Goal: Task Accomplishment & Management: Manage account settings

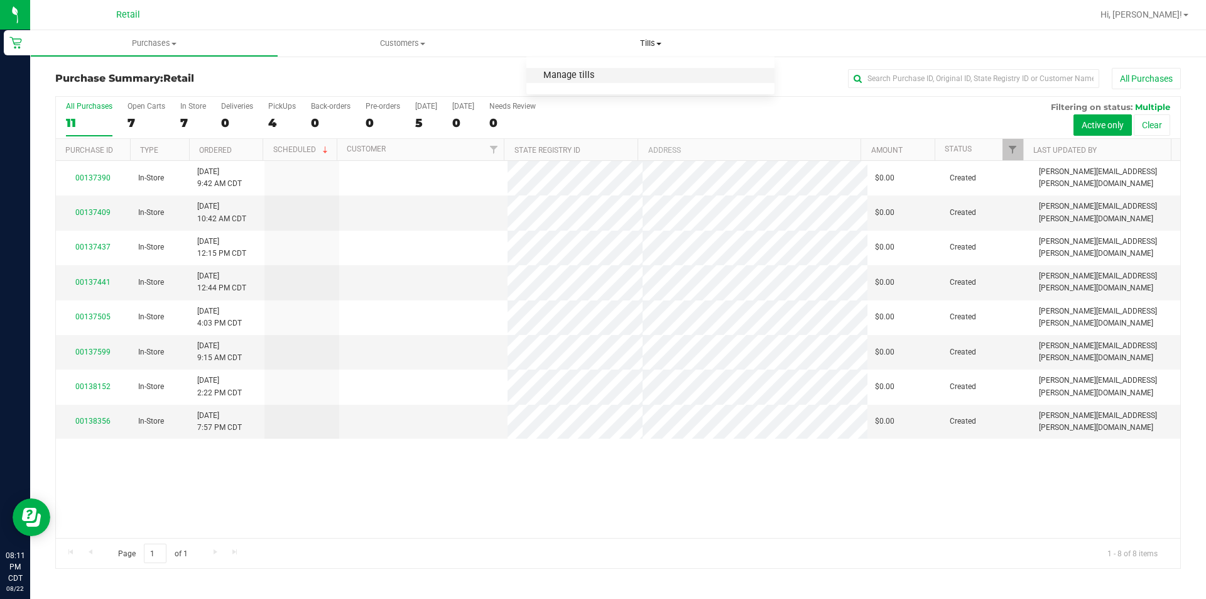
click at [609, 75] on span "Manage tills" at bounding box center [568, 75] width 85 height 11
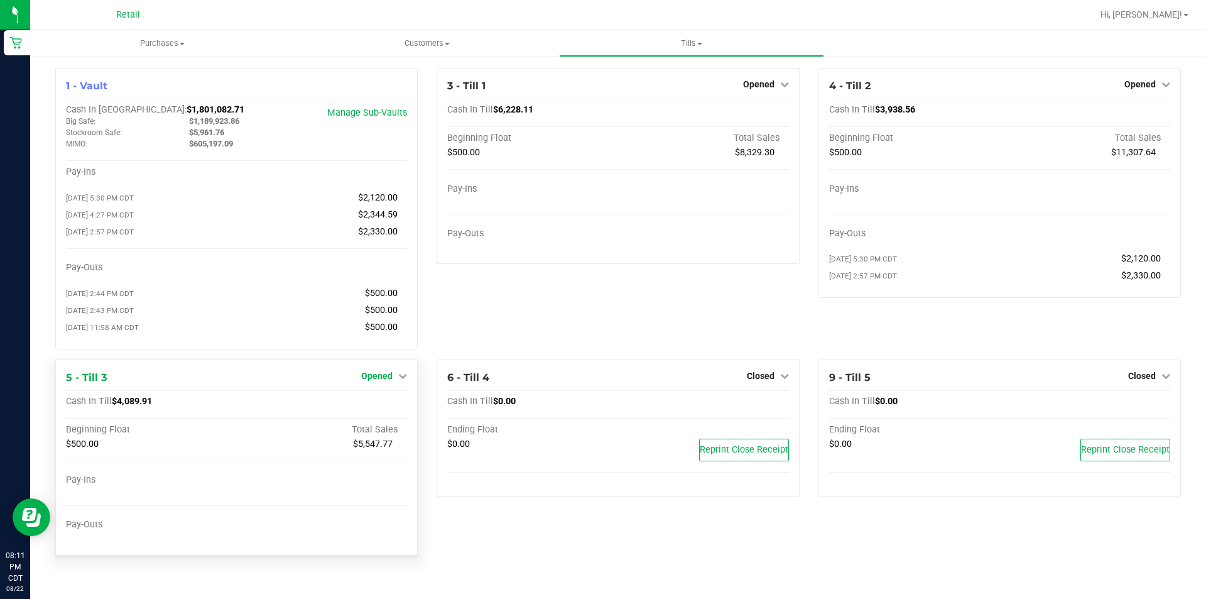
click at [386, 379] on span "Opened" at bounding box center [376, 376] width 31 height 10
click at [390, 406] on link "Close Till" at bounding box center [379, 401] width 34 height 10
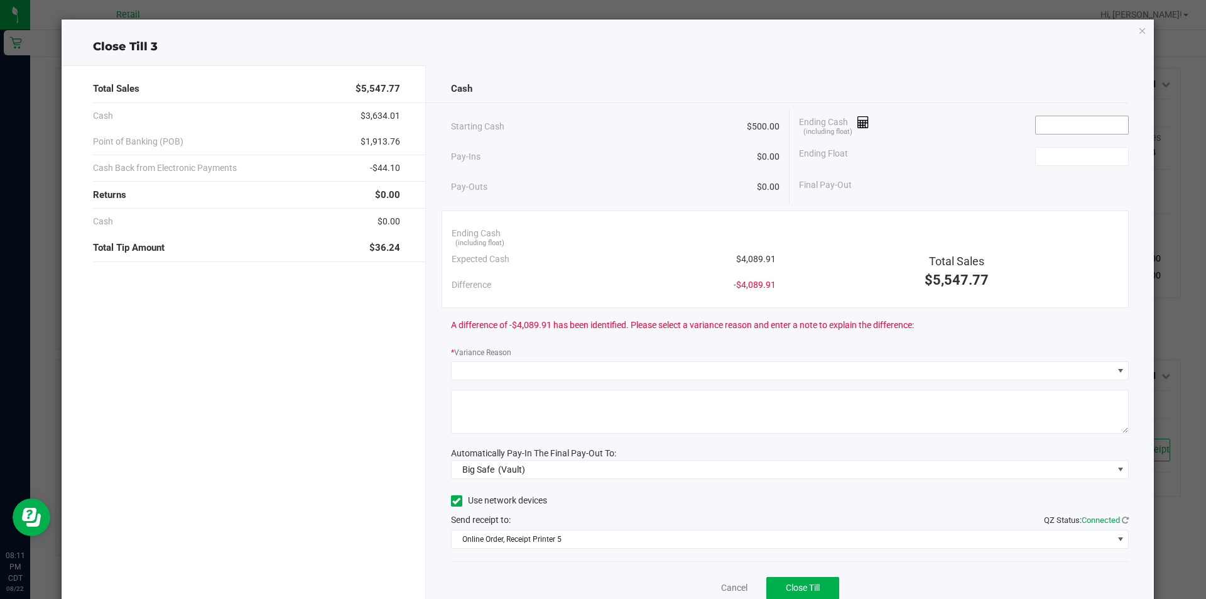
click at [1040, 125] on input at bounding box center [1082, 125] width 92 height 18
click at [1058, 158] on input at bounding box center [1082, 157] width 92 height 18
type input "$4,089.81"
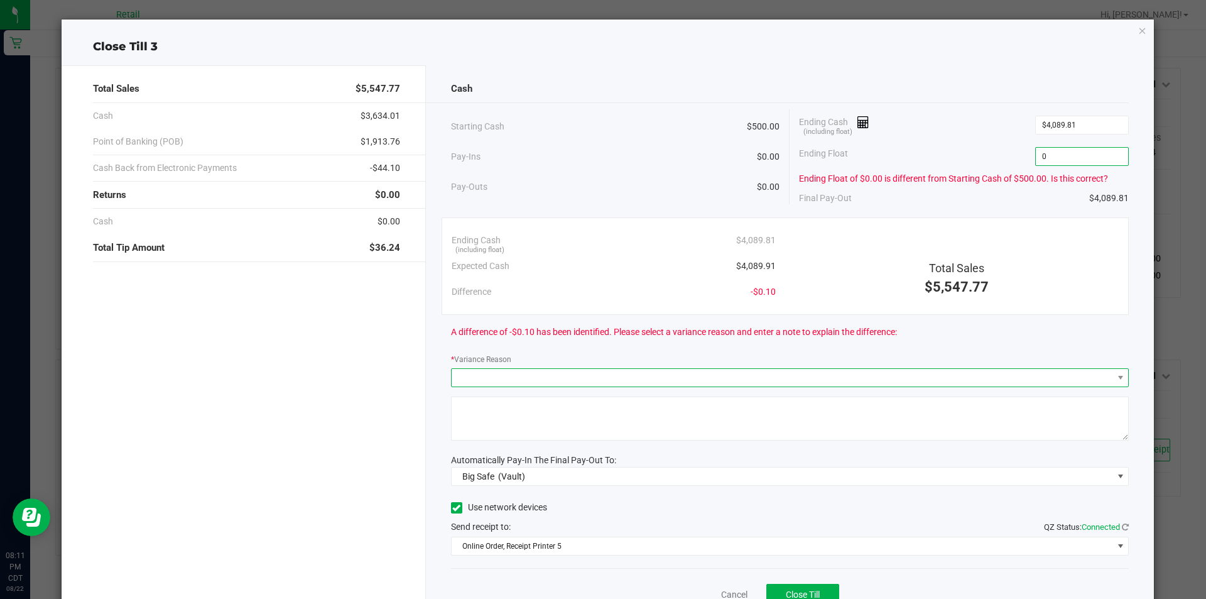
click at [698, 371] on span at bounding box center [782, 378] width 661 height 18
type input "$0.00"
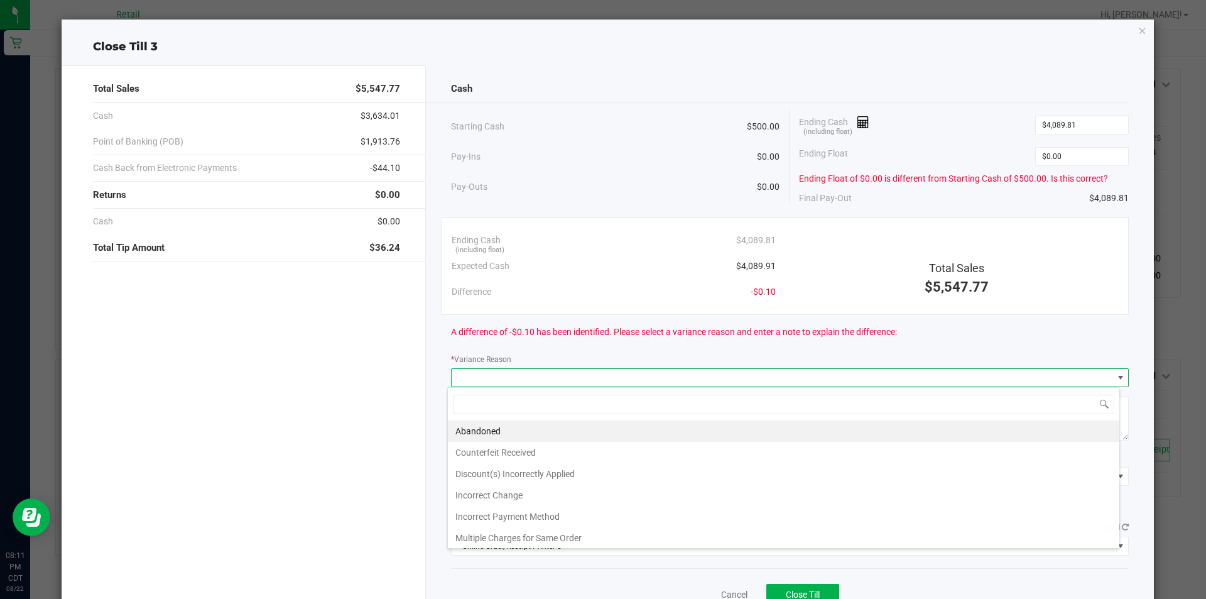
scroll to position [19, 672]
click at [514, 498] on li "Incorrect Change" at bounding box center [783, 494] width 671 height 21
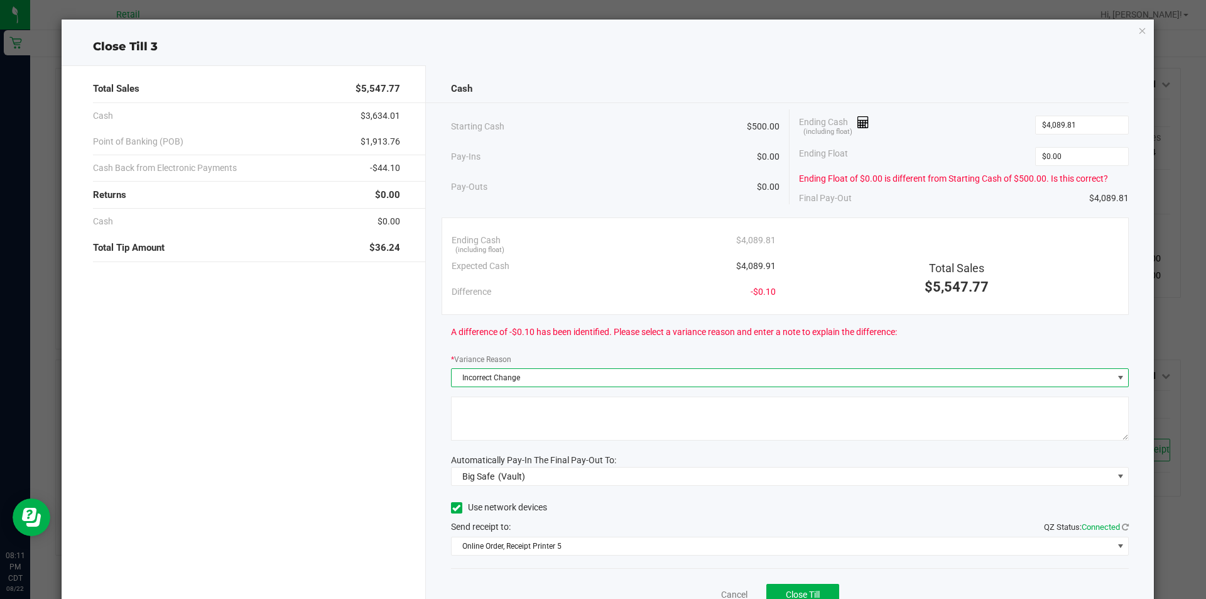
click at [524, 410] on textarea at bounding box center [790, 418] width 678 height 44
type textarea "Human Error."
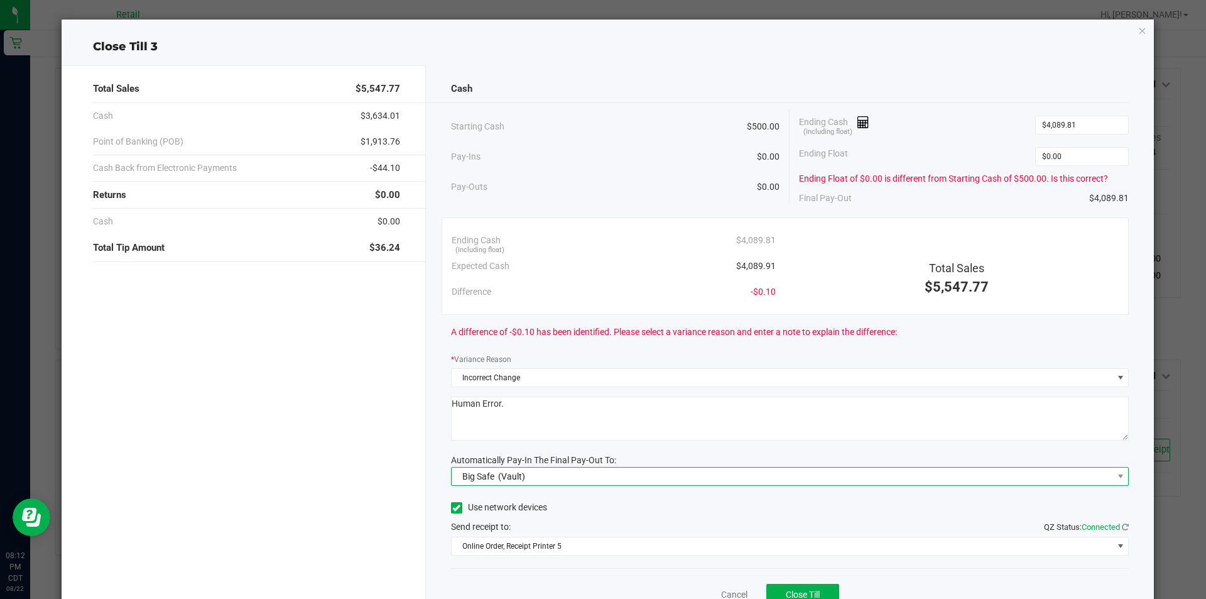
click at [636, 472] on span "Big Safe (Vault)" at bounding box center [782, 476] width 661 height 18
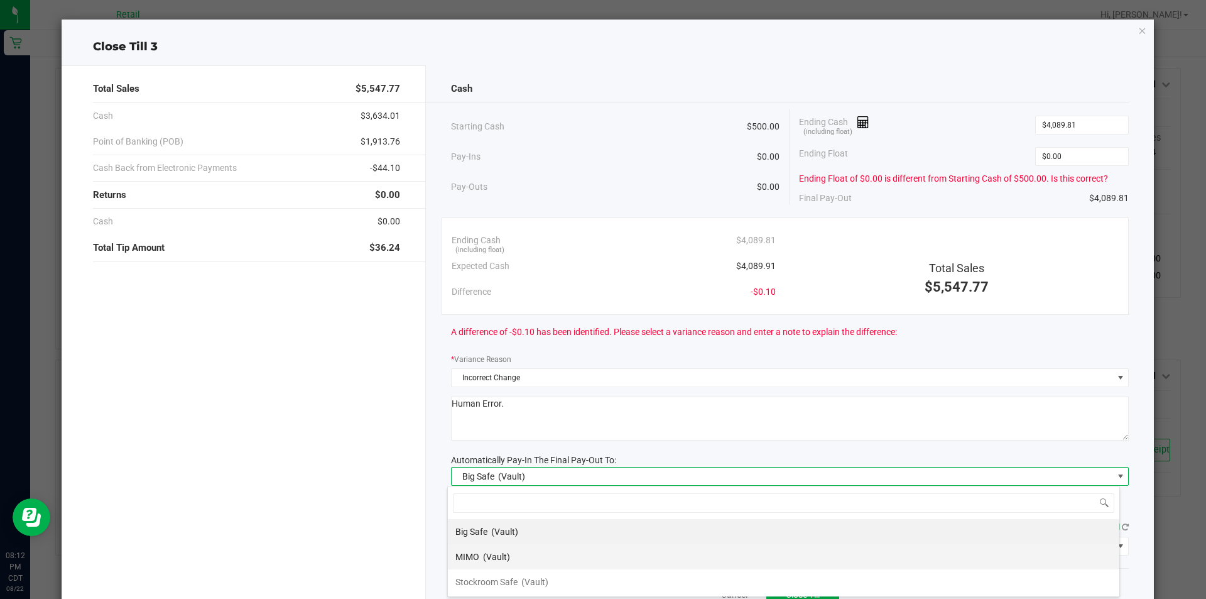
click at [541, 565] on li "MIMO (Vault)" at bounding box center [783, 556] width 671 height 25
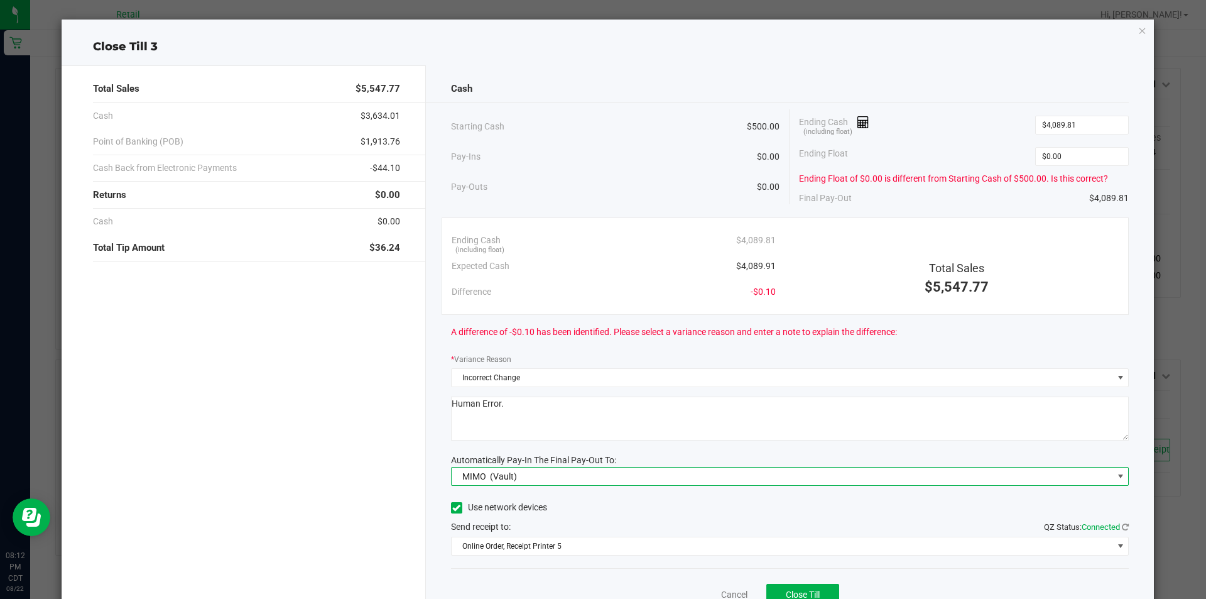
scroll to position [59, 0]
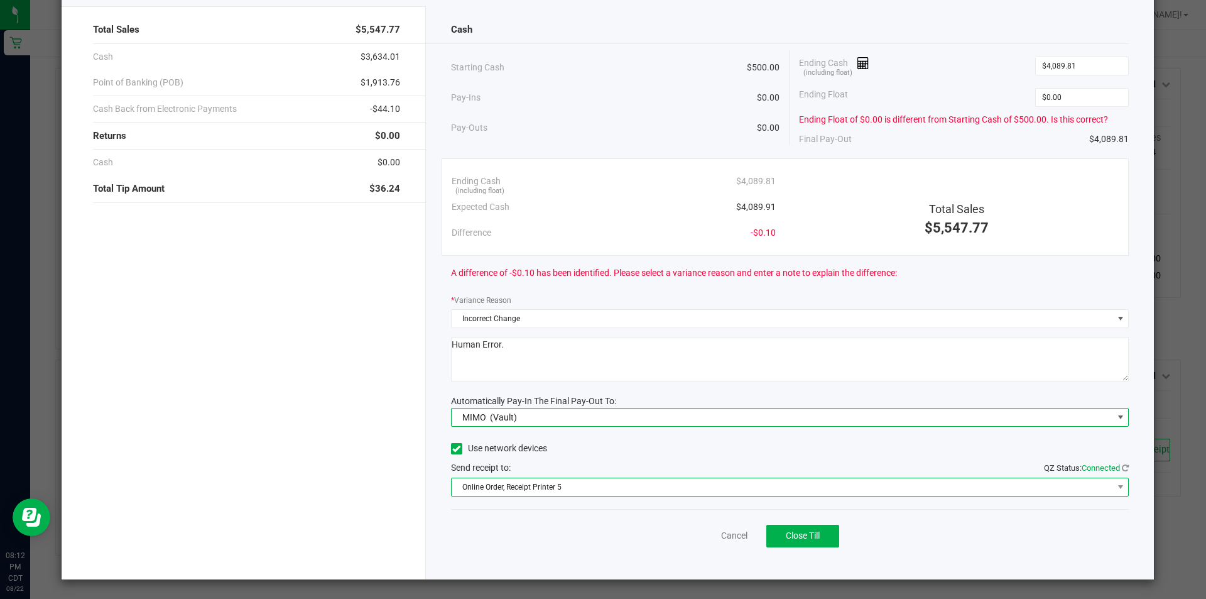
click at [589, 484] on span "Online Order, Receipt Printer 5" at bounding box center [782, 487] width 661 height 18
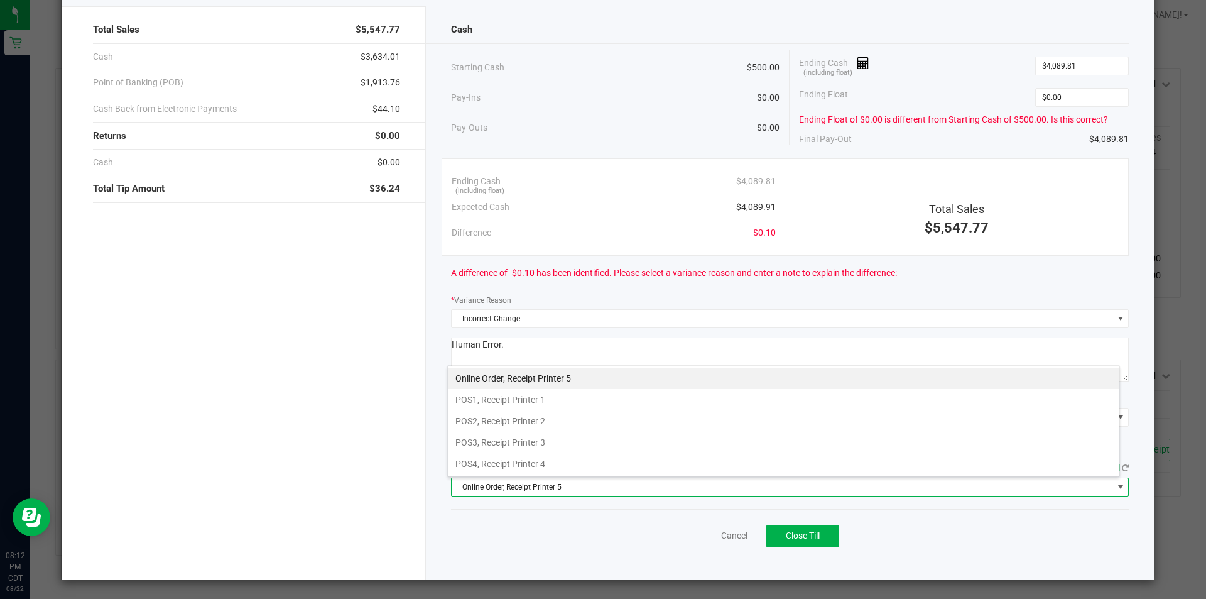
scroll to position [19, 672]
click at [558, 438] on li "POS3, Receipt Printer 3" at bounding box center [783, 442] width 671 height 21
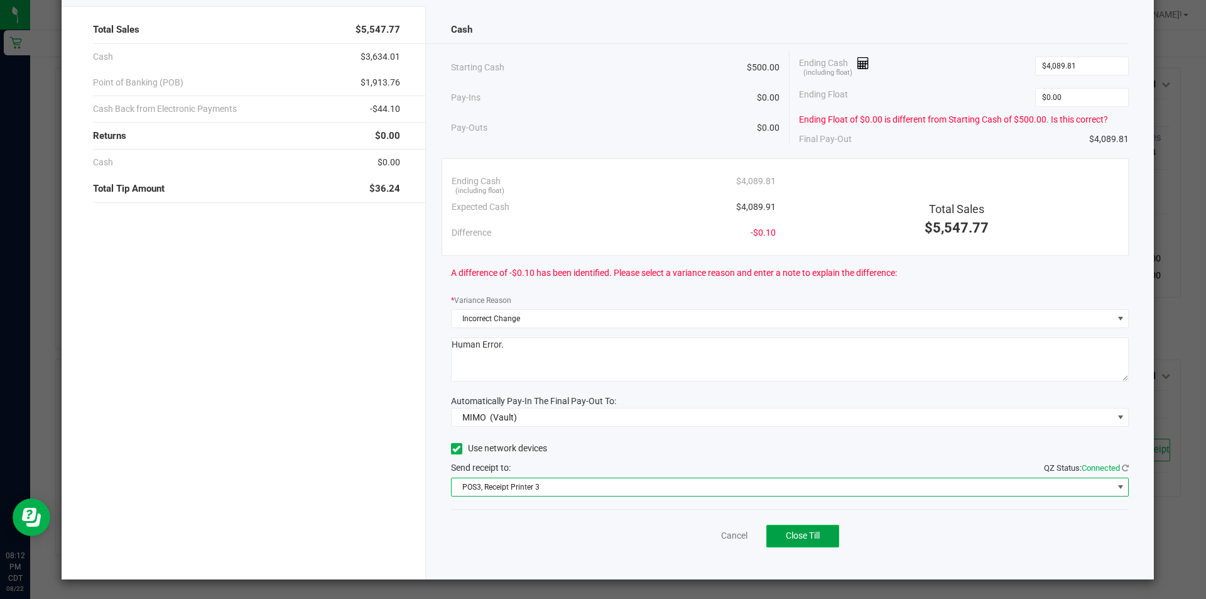
click at [795, 535] on span "Close Till" at bounding box center [803, 535] width 34 height 10
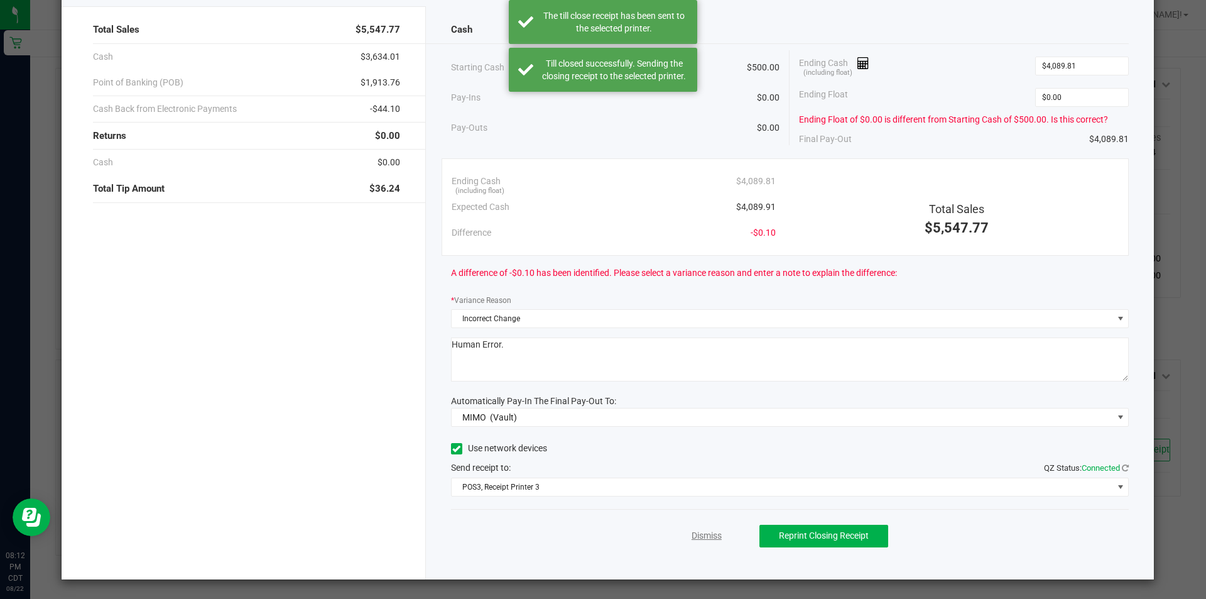
click at [695, 536] on link "Dismiss" at bounding box center [707, 535] width 30 height 13
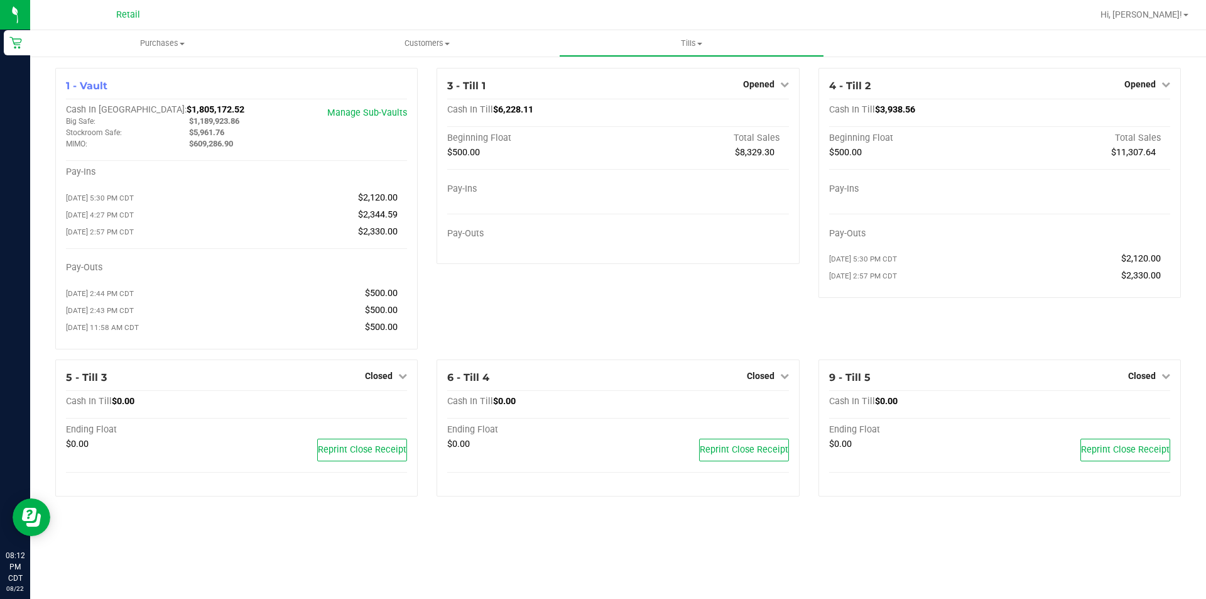
click at [1176, 10] on span "Hi, [PERSON_NAME]!" at bounding box center [1141, 14] width 82 height 10
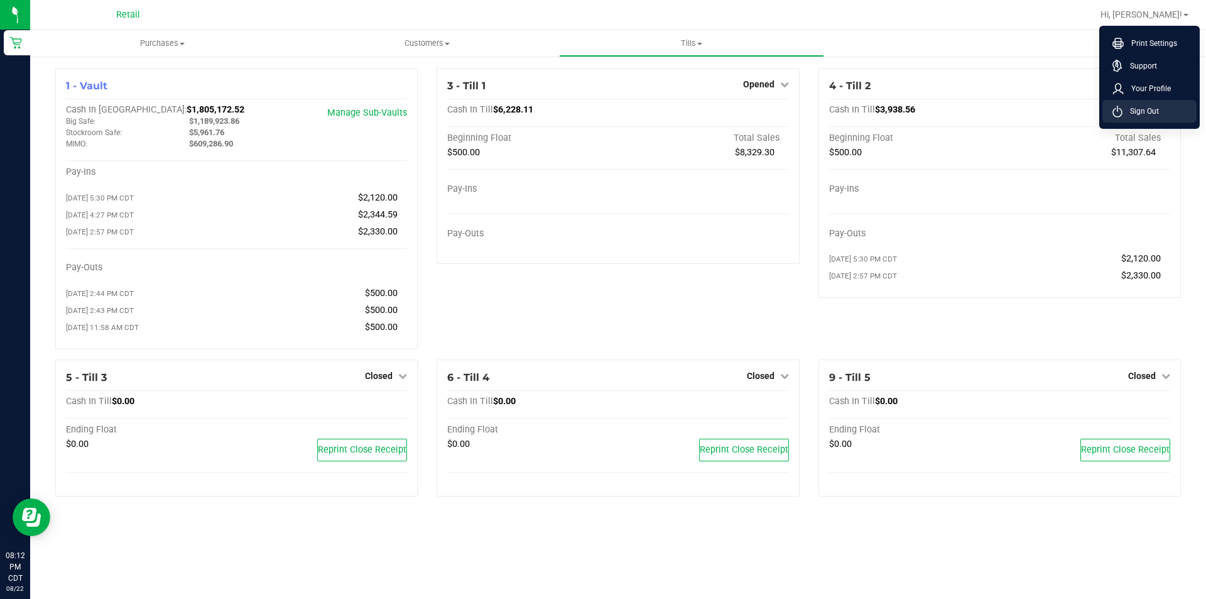
click at [1156, 112] on span "Sign Out" at bounding box center [1140, 111] width 36 height 13
